Goal: Check status: Check status

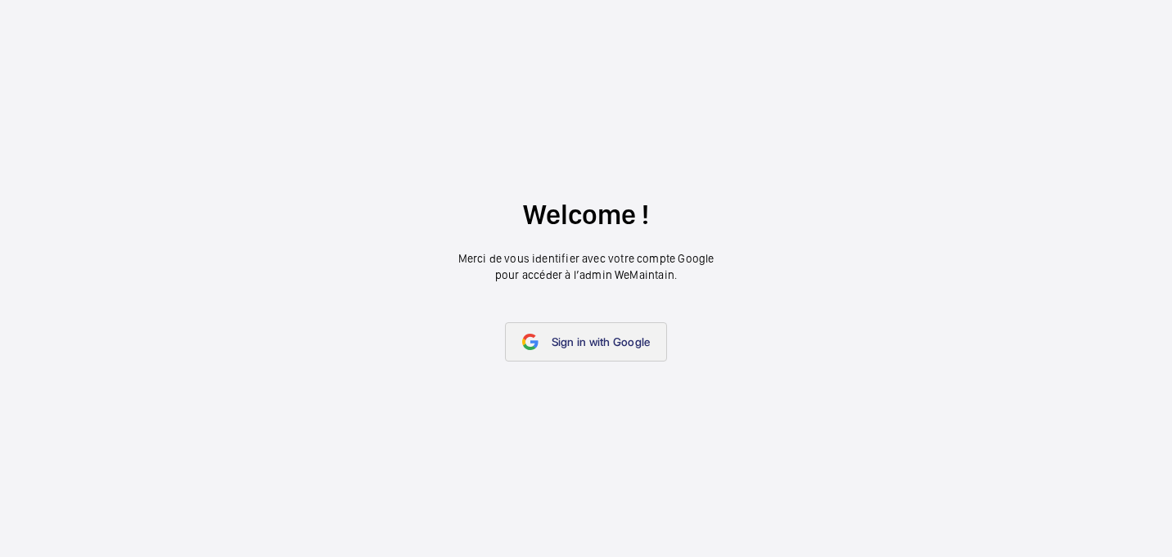
click at [611, 327] on link "Sign in with Google" at bounding box center [586, 341] width 163 height 39
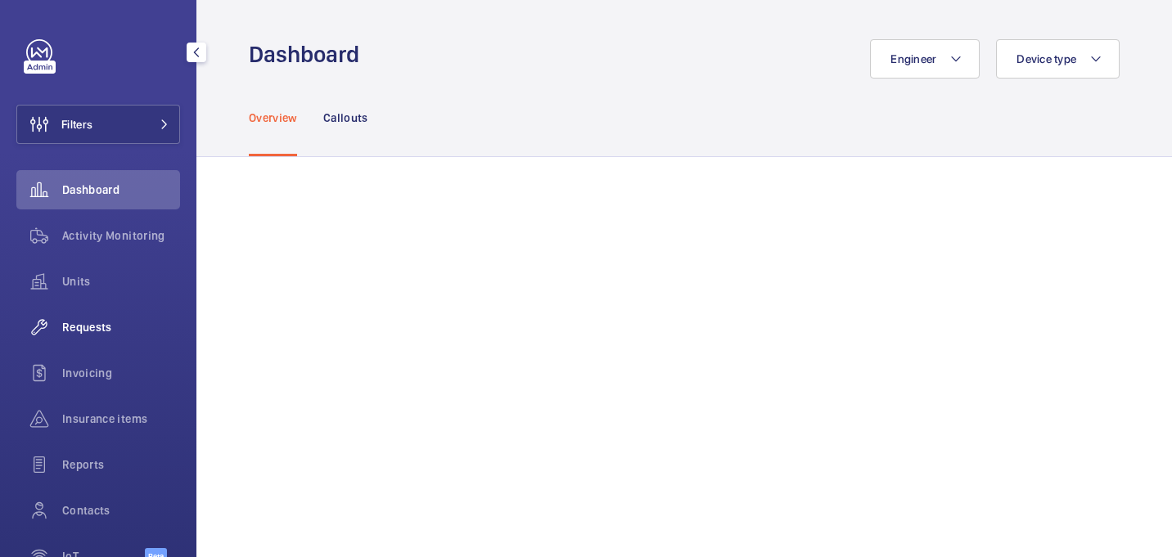
click at [90, 338] on div "Requests" at bounding box center [98, 327] width 164 height 39
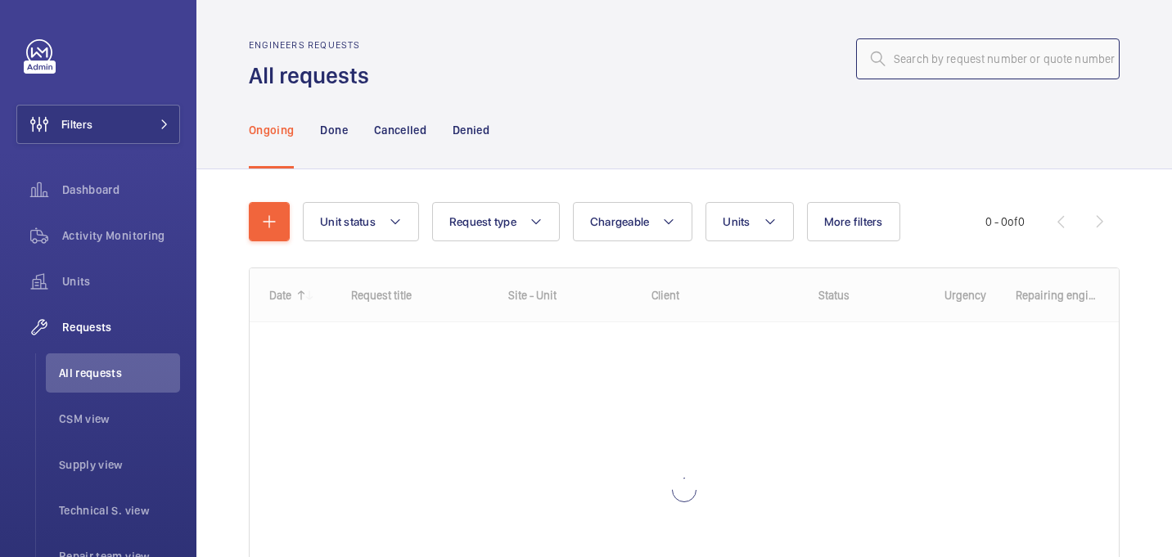
click at [1020, 56] on input "text" at bounding box center [988, 58] width 264 height 41
paste input "R25-09587"
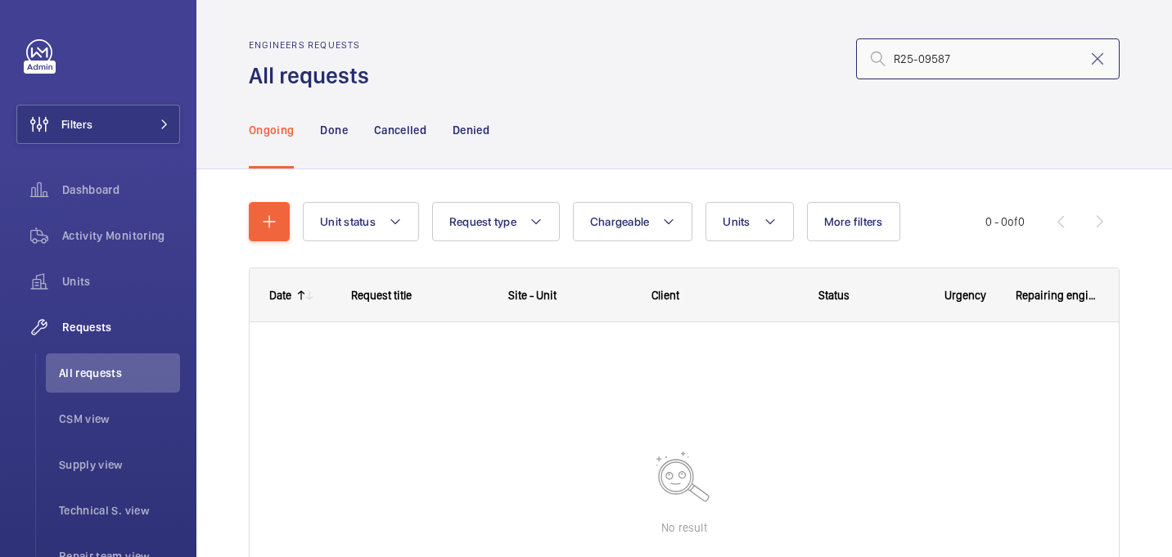
click at [892, 60] on input "R25-09587" at bounding box center [988, 58] width 264 height 41
click at [962, 47] on input "R25-09587" at bounding box center [988, 58] width 264 height 41
click at [962, 61] on input "R25-09587" at bounding box center [988, 58] width 264 height 41
type input "R25-09587"
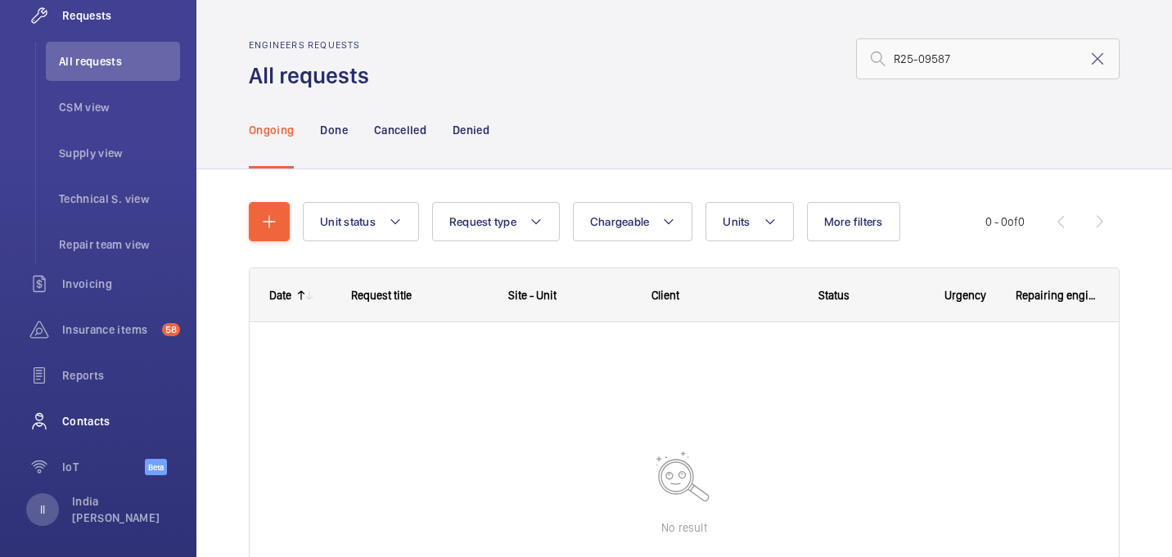
scroll to position [320, 0]
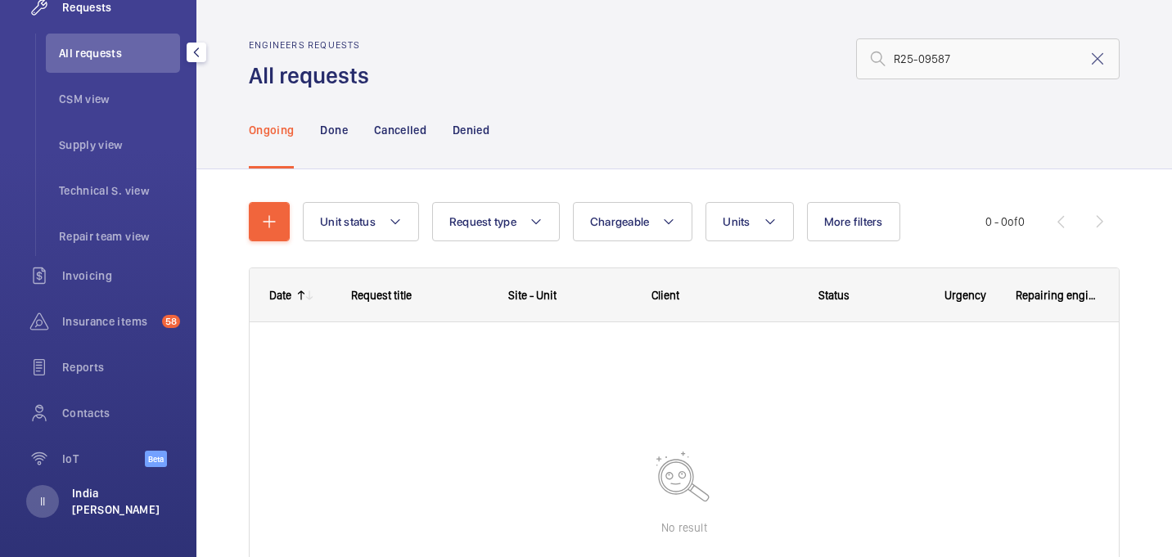
click at [123, 501] on p "India [PERSON_NAME]" at bounding box center [121, 501] width 98 height 33
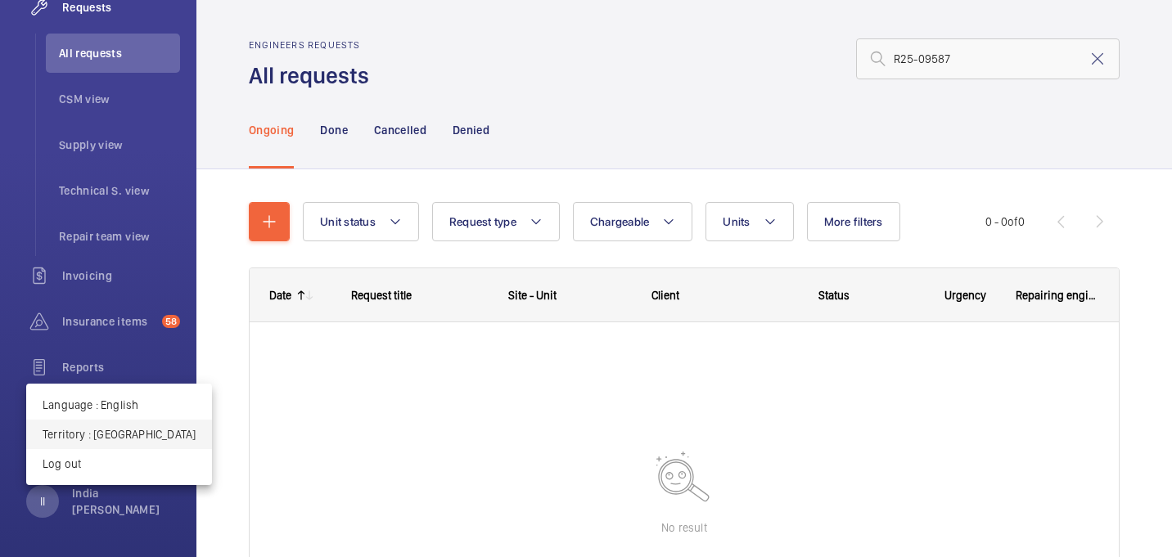
click at [115, 427] on p "Territory : France" at bounding box center [119, 434] width 153 height 16
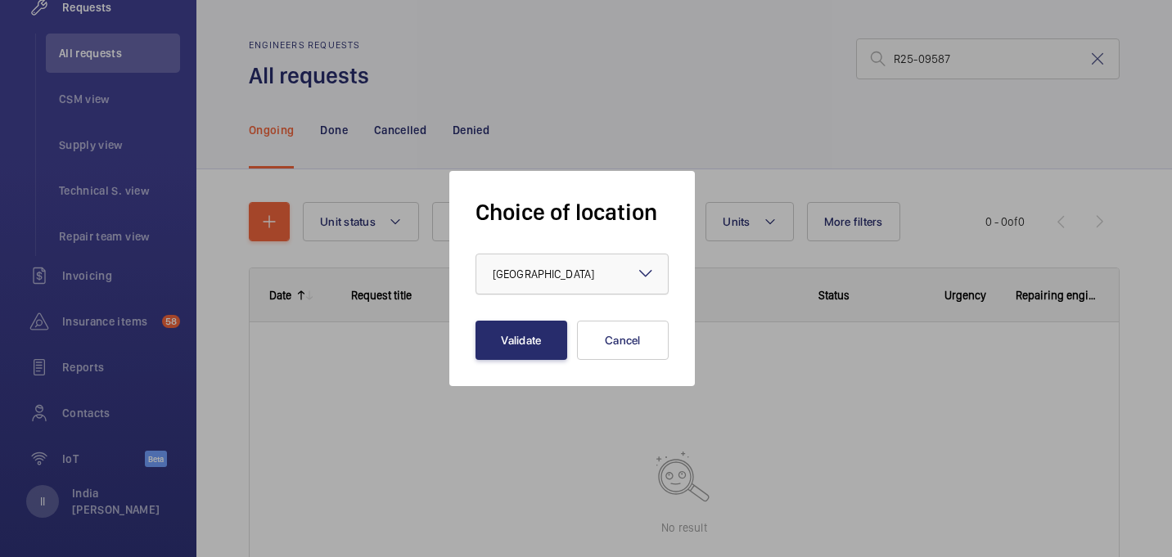
click at [537, 271] on div "× France" at bounding box center [564, 274] width 142 height 16
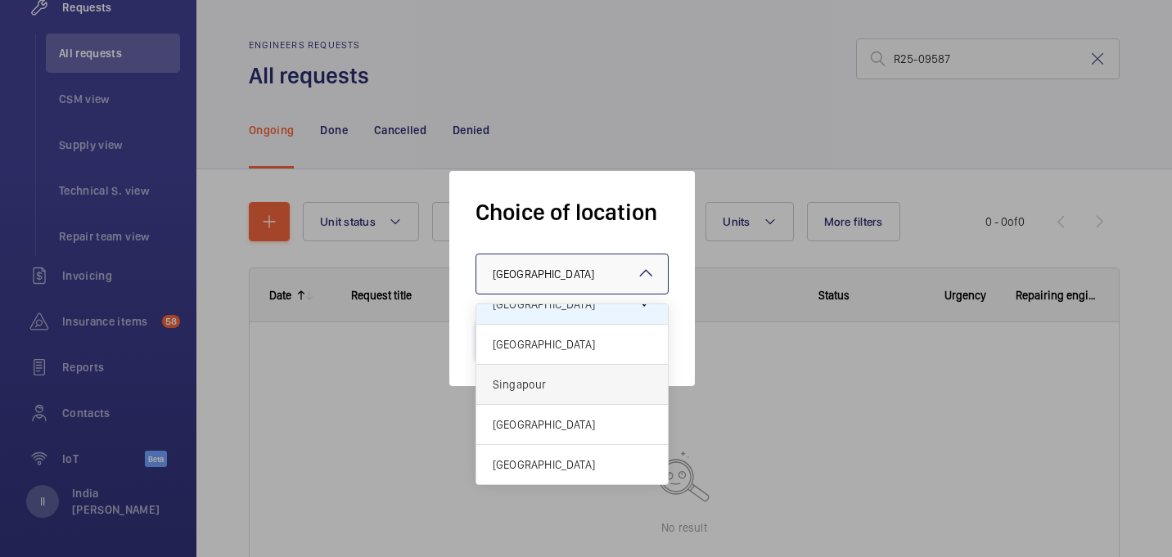
scroll to position [0, 0]
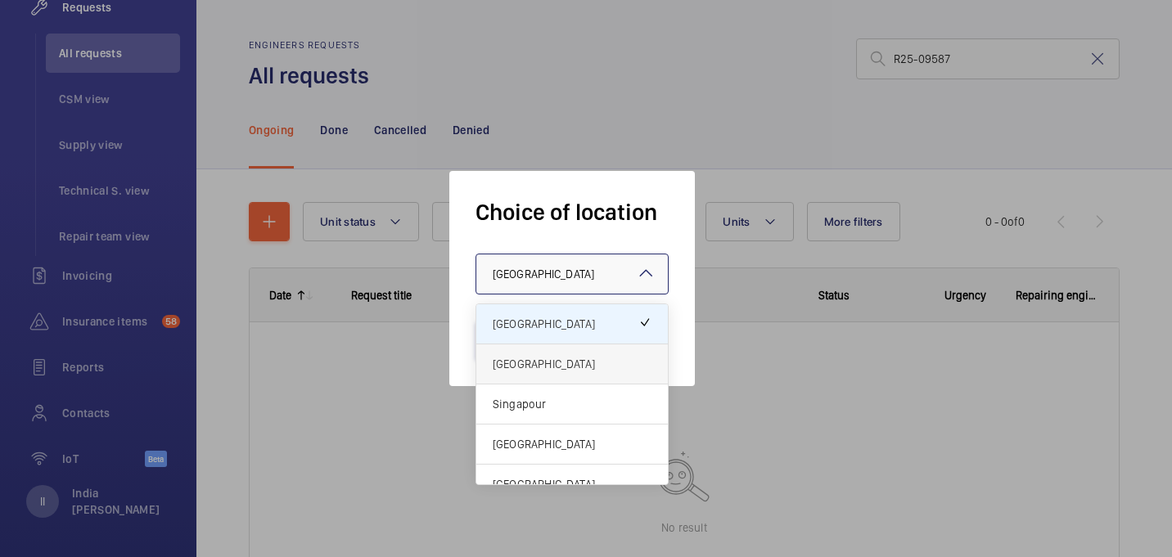
click at [536, 353] on div "[GEOGRAPHIC_DATA]" at bounding box center [571, 365] width 191 height 40
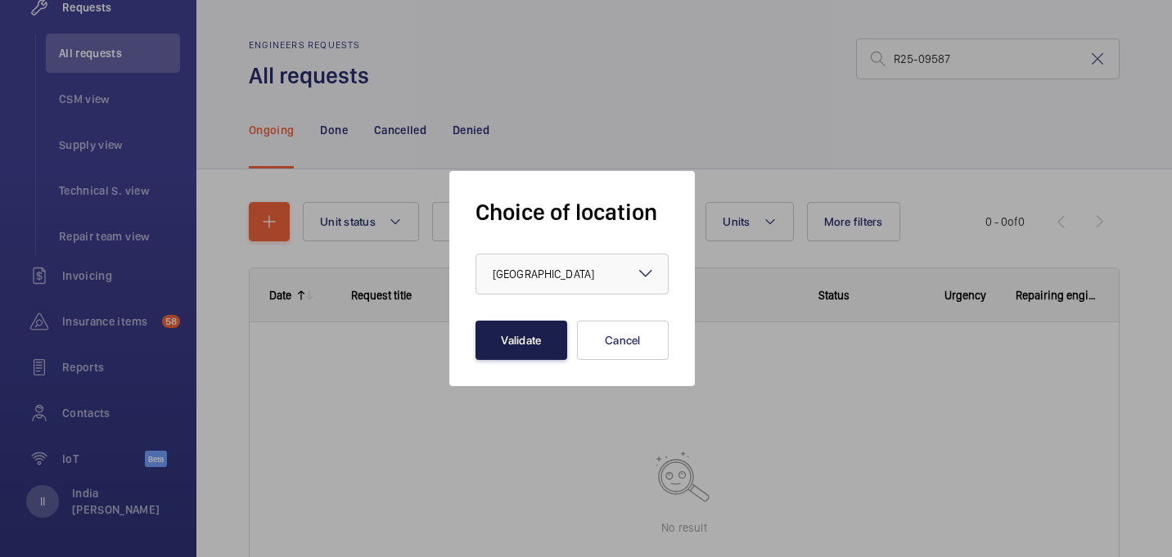
click at [522, 343] on button "Validate" at bounding box center [521, 340] width 92 height 39
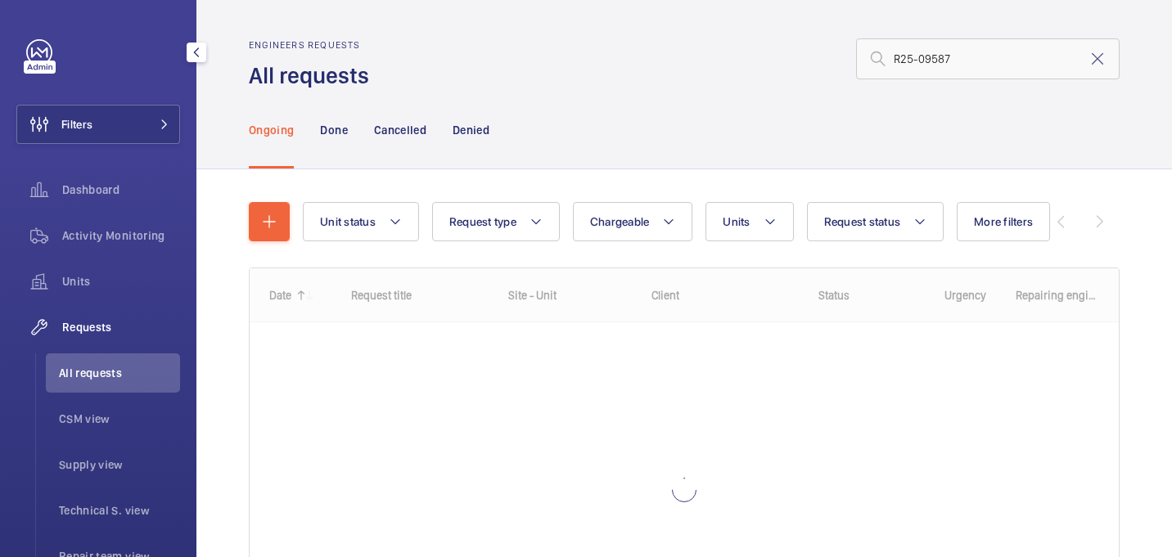
scroll to position [320, 0]
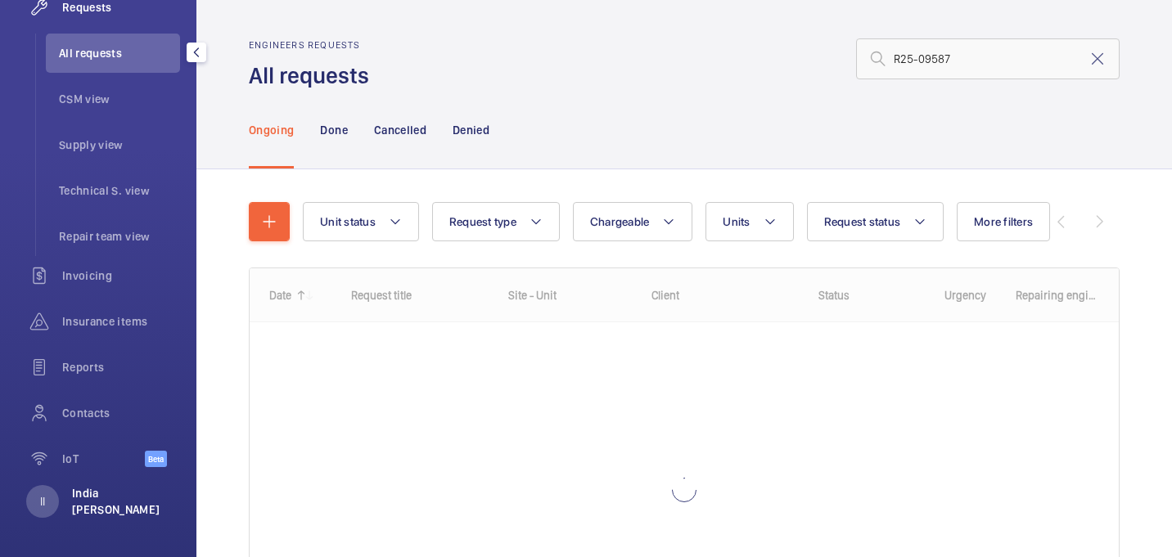
click at [113, 499] on p "India [PERSON_NAME]" at bounding box center [121, 501] width 98 height 33
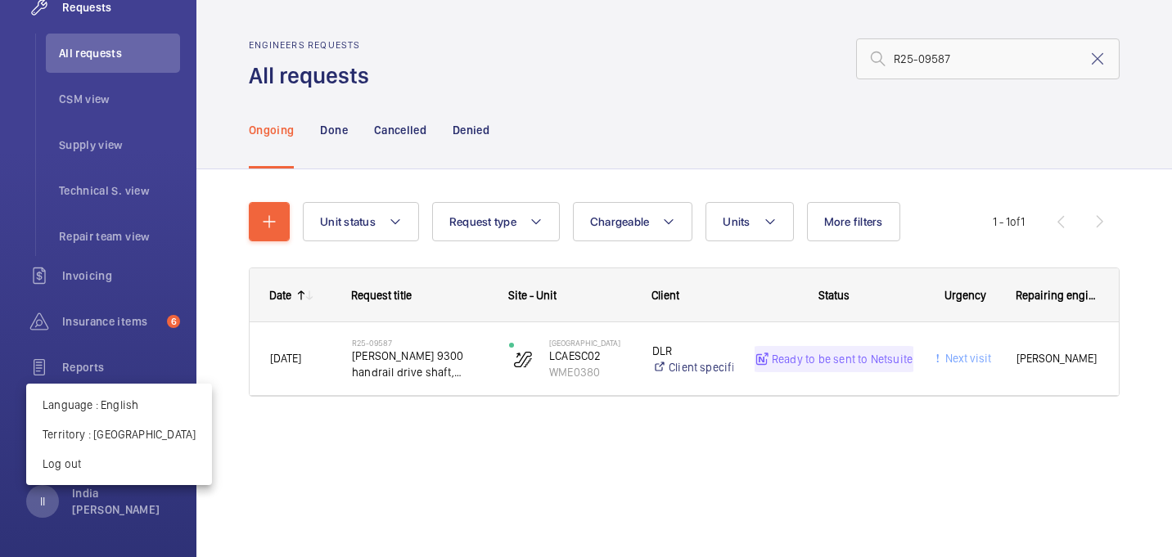
click at [322, 465] on div at bounding box center [586, 278] width 1172 height 557
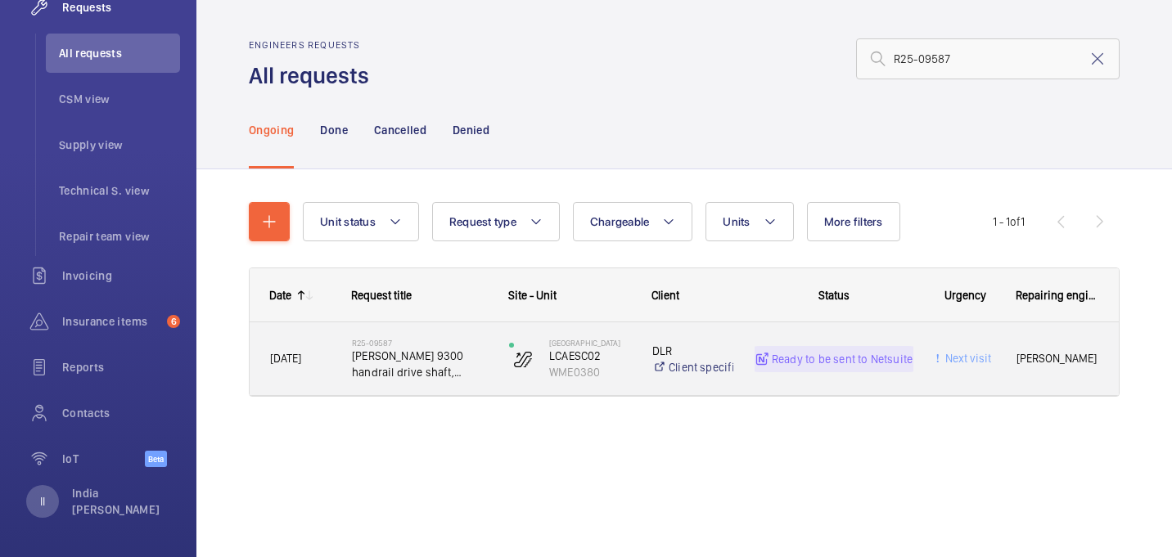
click at [383, 339] on h2 "R25-09587" at bounding box center [420, 343] width 136 height 10
